Goal: Information Seeking & Learning: Learn about a topic

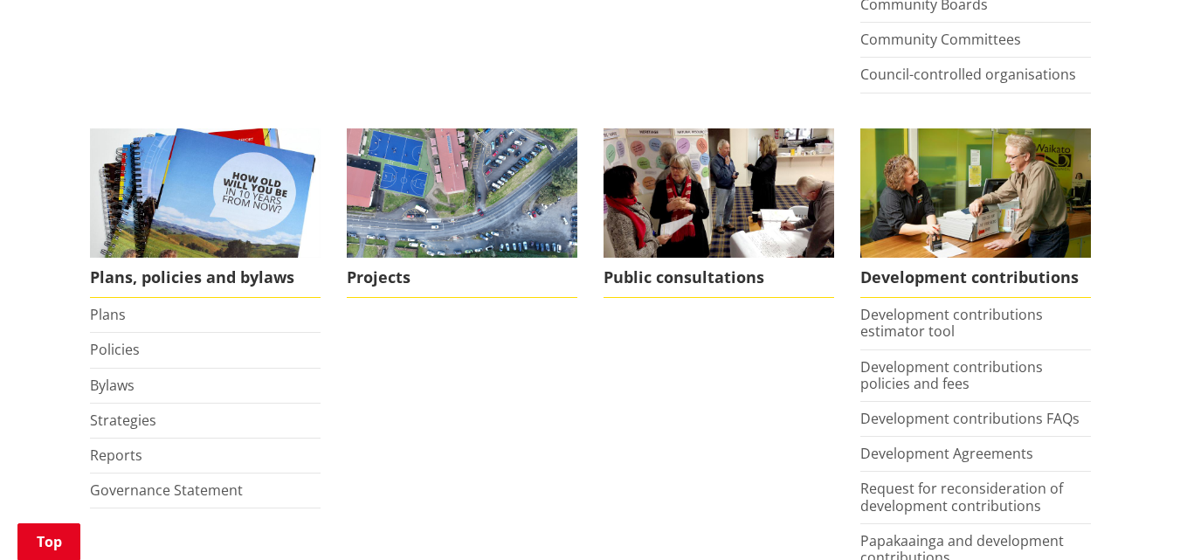
scroll to position [699, 0]
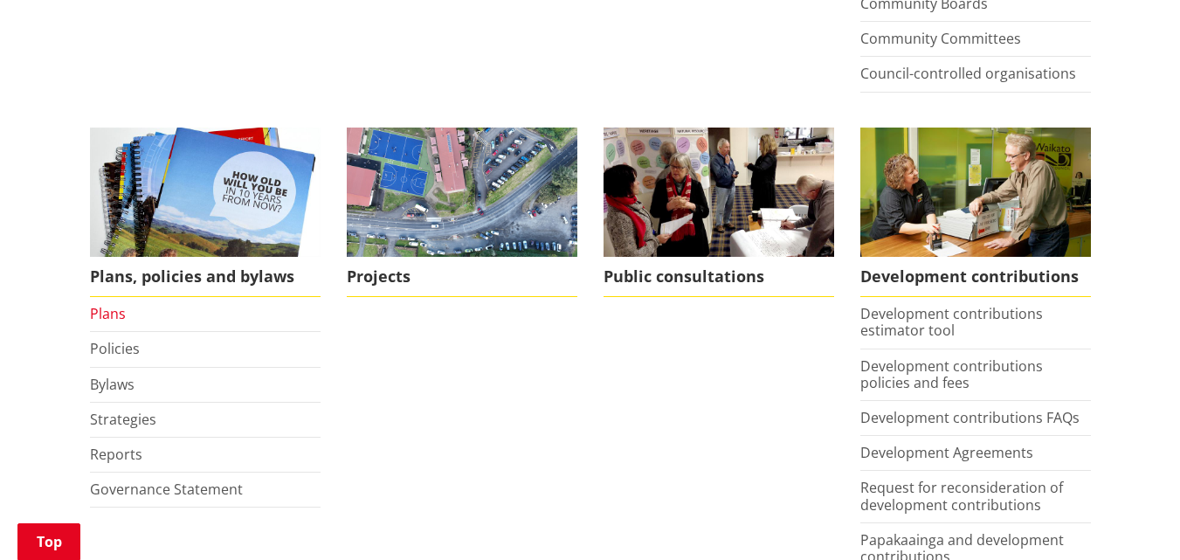
click at [113, 315] on link "Plans" at bounding box center [108, 313] width 36 height 19
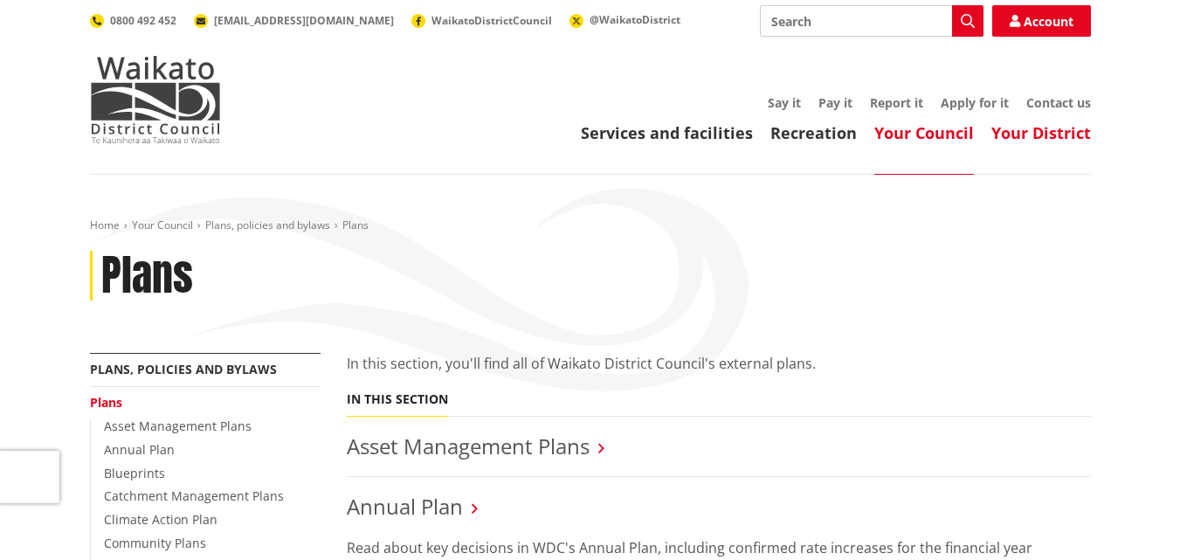
click at [1044, 128] on link "Your District" at bounding box center [1042, 132] width 100 height 21
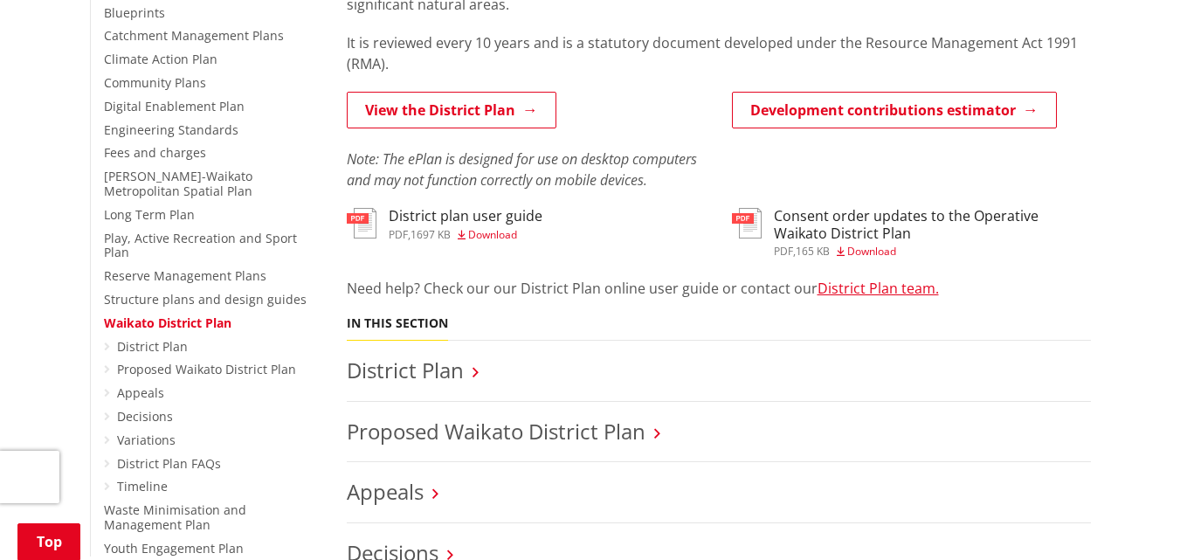
scroll to position [524, 0]
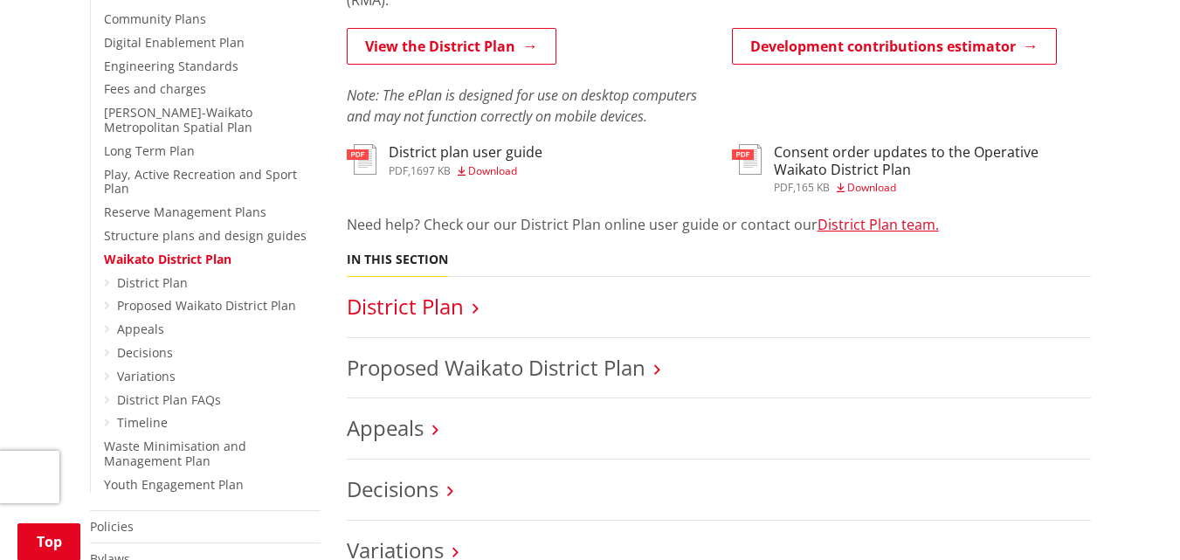
click at [421, 309] on link "District Plan" at bounding box center [405, 306] width 117 height 29
